Goal: Task Accomplishment & Management: Use online tool/utility

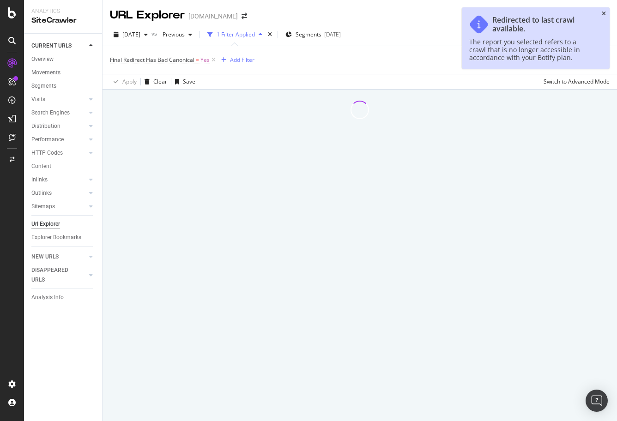
click at [601, 14] on div "Redirected to last crawl available. The report you selected refers to a crawl t…" at bounding box center [535, 37] width 148 height 61
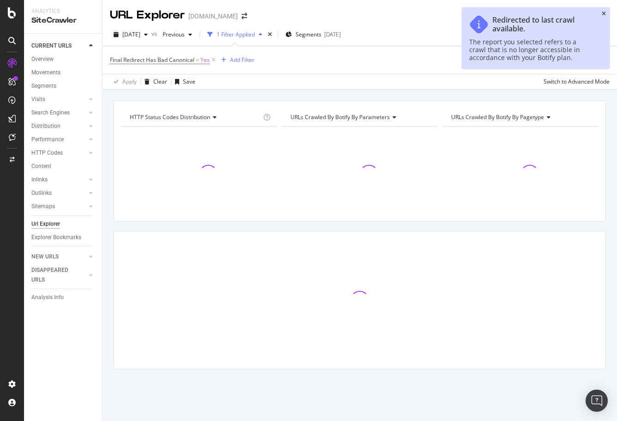
click at [604, 14] on icon "close toast" at bounding box center [603, 14] width 4 height 6
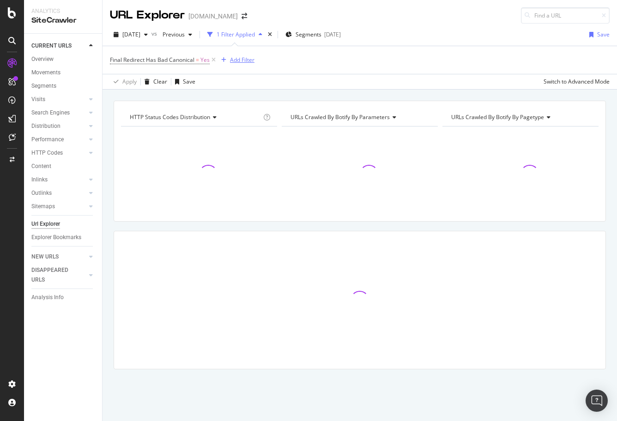
click at [242, 57] on div "Add Filter" at bounding box center [242, 60] width 24 height 8
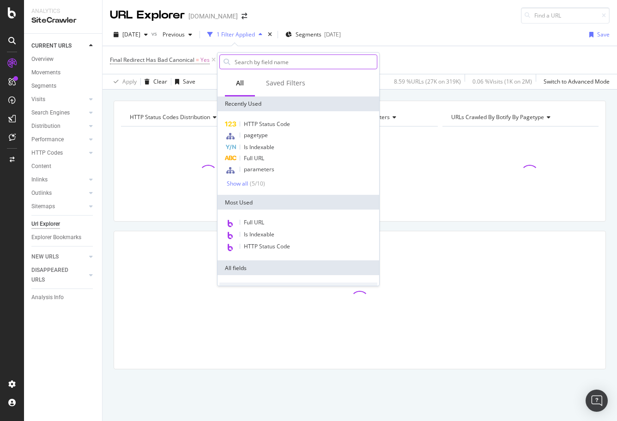
type input "[URL][DOMAIN_NAME]"
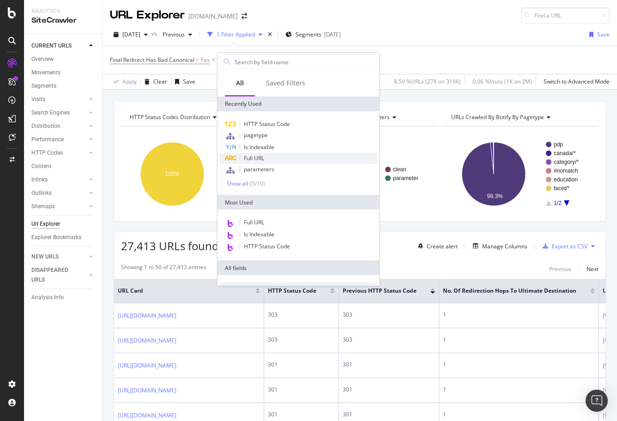
click at [276, 159] on div "Full URL" at bounding box center [298, 158] width 158 height 11
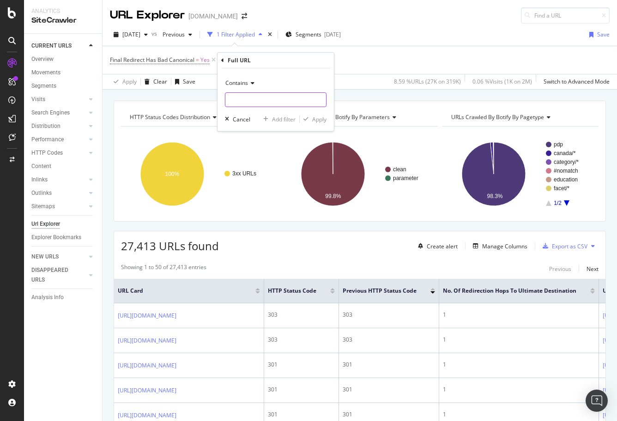
click at [276, 105] on input "text" at bounding box center [275, 99] width 101 height 15
paste input "[URL][DOMAIN_NAME]"
type input "[URL][DOMAIN_NAME]"
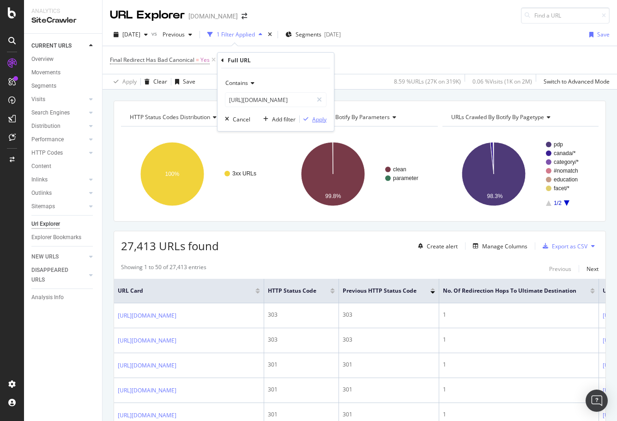
click at [310, 121] on div "button" at bounding box center [306, 119] width 12 height 6
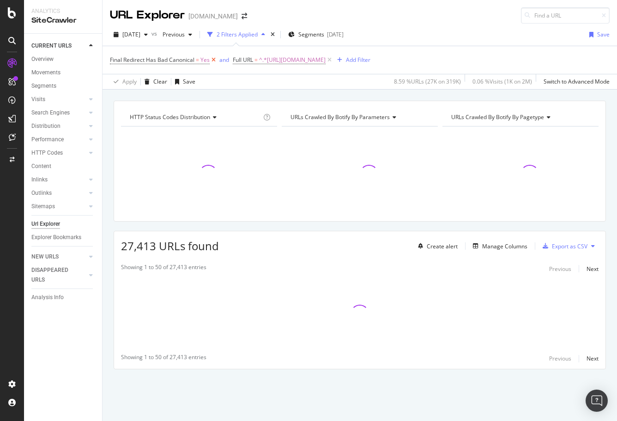
click at [212, 61] on icon at bounding box center [214, 59] width 8 height 9
click at [510, 249] on div "Manage Columns" at bounding box center [504, 246] width 45 height 8
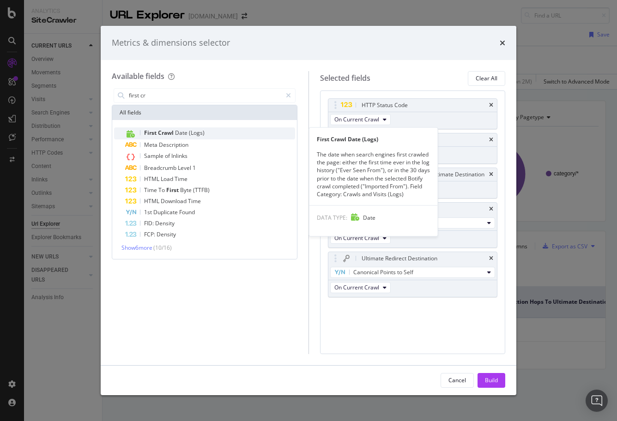
type input "first cr"
click at [185, 135] on span "Date" at bounding box center [182, 133] width 14 height 8
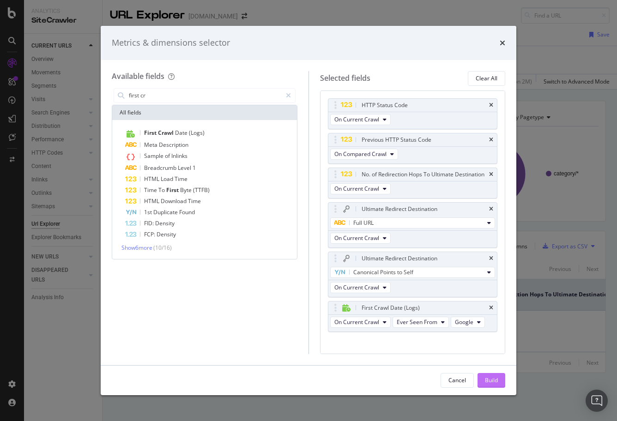
click at [492, 383] on div "Build" at bounding box center [491, 380] width 13 height 8
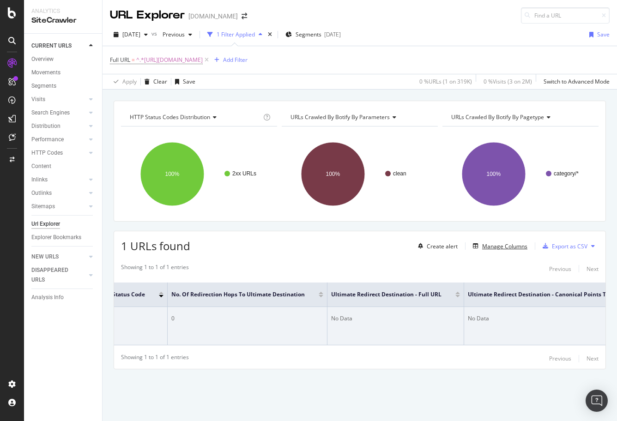
scroll to position [0, 532]
